Goal: Transaction & Acquisition: Download file/media

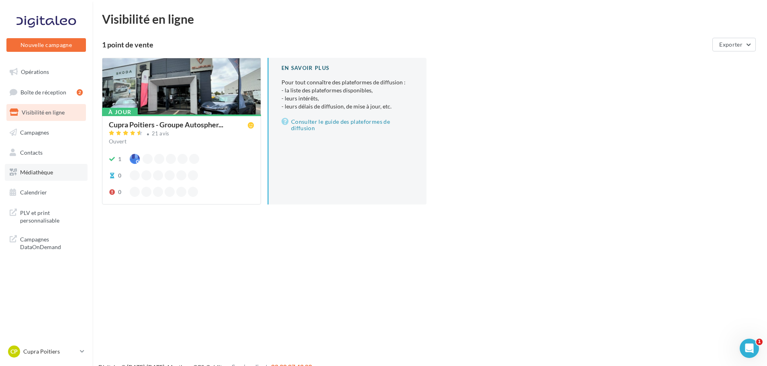
click at [48, 166] on link "Médiathèque" at bounding box center [46, 172] width 83 height 17
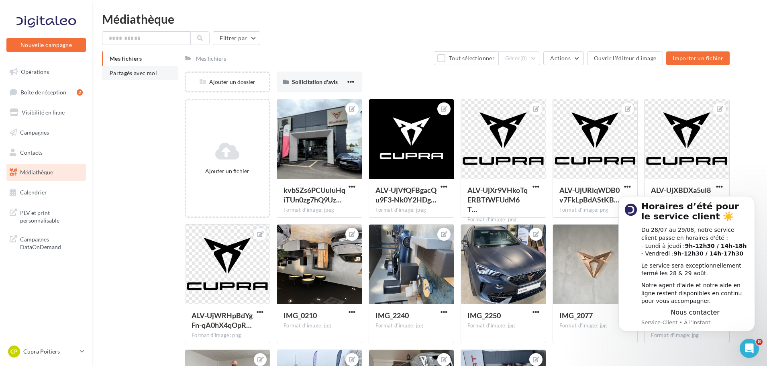
click at [145, 71] on span "Partagés avec moi" at bounding box center [133, 72] width 47 height 7
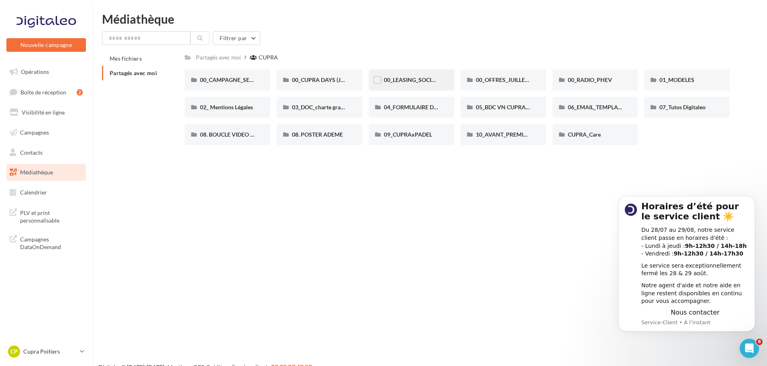
click at [398, 82] on span "00_LEASING_SOCIAL_ÉLECTRIQUE" at bounding box center [429, 79] width 90 height 7
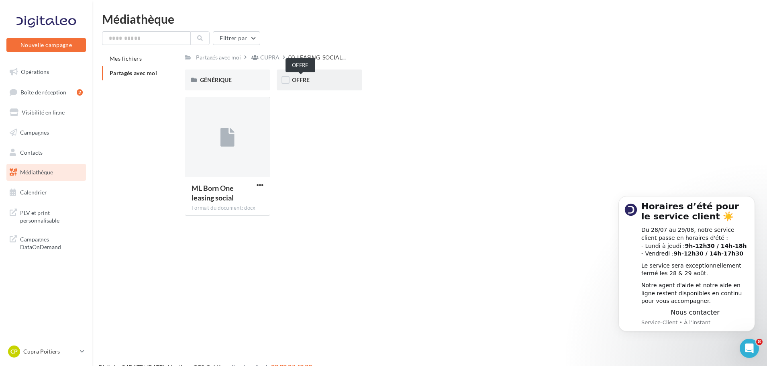
click at [307, 78] on span "OFFRE" at bounding box center [301, 79] width 18 height 7
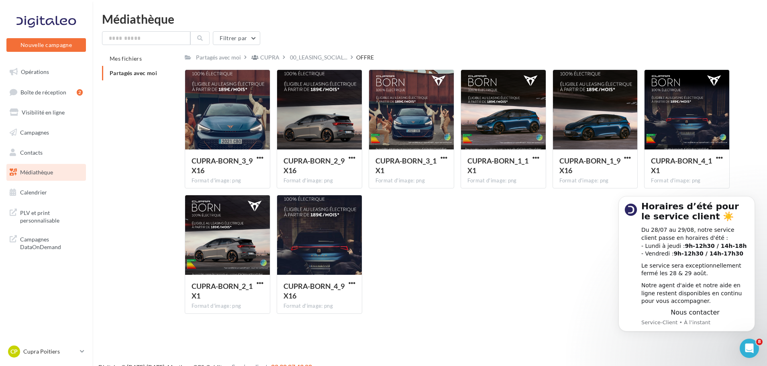
drag, startPoint x: 399, startPoint y: 115, endPoint x: 386, endPoint y: 236, distance: 121.6
click at [386, 236] on div "CUPRA-BORN_3_9X16 Format d'image: png CUPRA-BORN_3_9X16 CUPRA-BORN_2_9X16 Forma…" at bounding box center [460, 194] width 551 height 251
click at [442, 158] on span "button" at bounding box center [443, 157] width 7 height 7
click at [427, 175] on button "Télécharger" at bounding box center [409, 173] width 80 height 21
click at [351, 156] on span "button" at bounding box center [352, 157] width 7 height 7
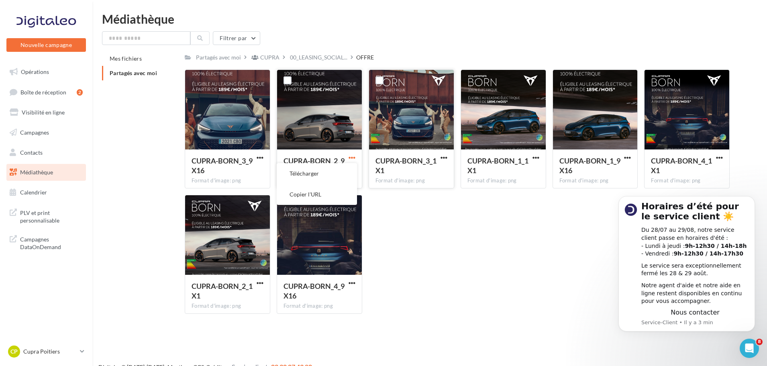
click at [351, 161] on span "button" at bounding box center [352, 157] width 7 height 7
click at [314, 181] on button "Télécharger" at bounding box center [317, 173] width 80 height 21
